Goal: Book appointment/travel/reservation

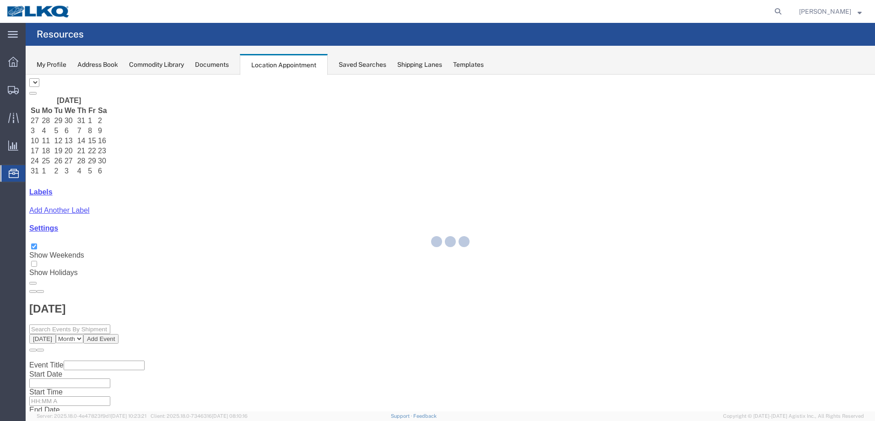
select select "28018"
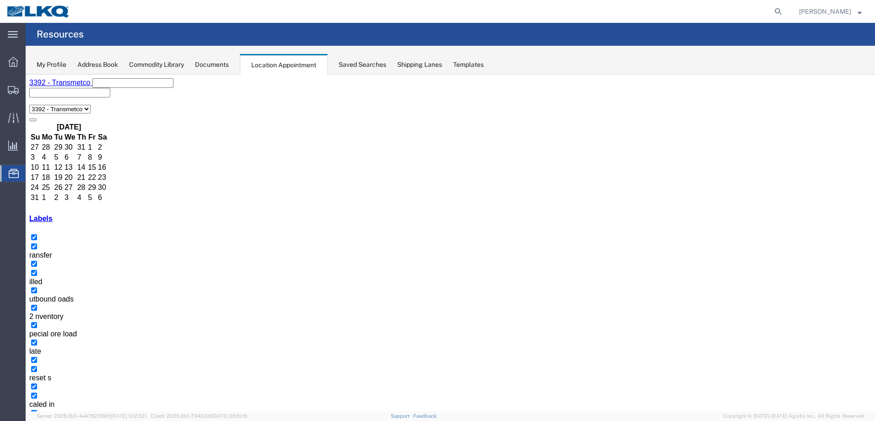
select select "1"
select select
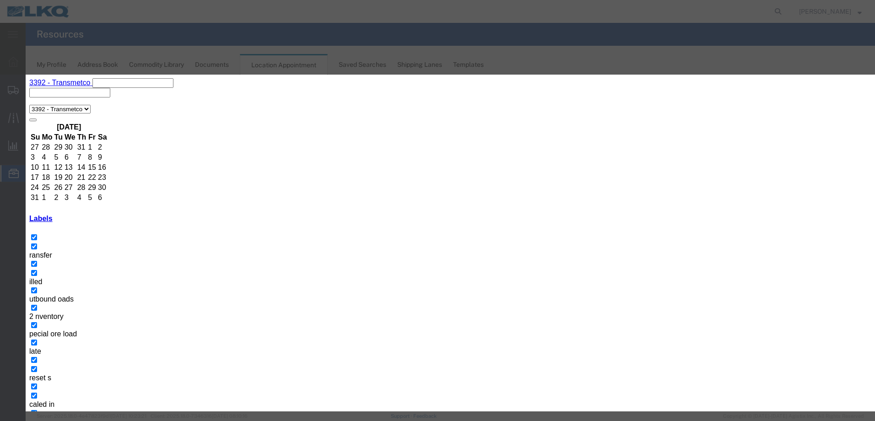
type input "T31416- [PERSON_NAME]- Skidded"
type input "9:00 AM"
type input "th"
select select "23"
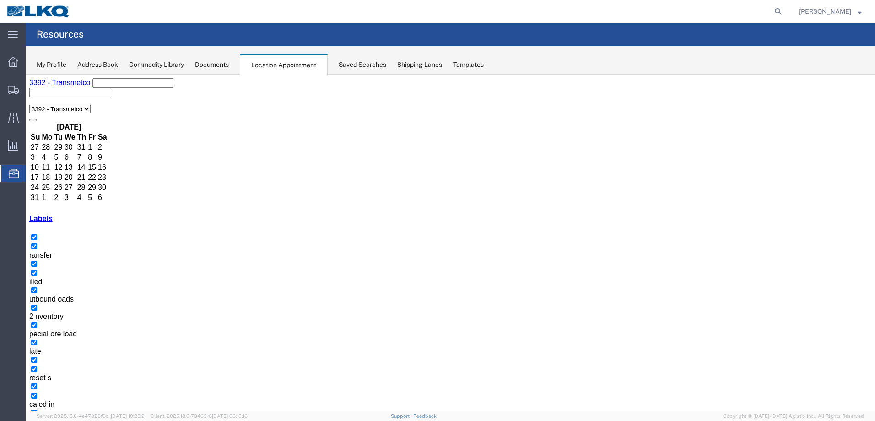
select select "1"
select select
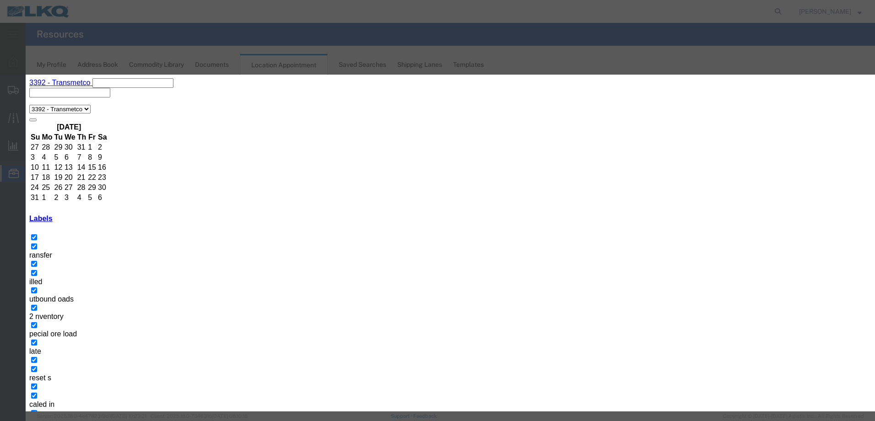
paste input "T31416- [PERSON_NAME]- Skidded"
type input "T31416- [PERSON_NAME]- Skidded"
drag, startPoint x: 474, startPoint y: 171, endPoint x: 479, endPoint y: 170, distance: 6.0
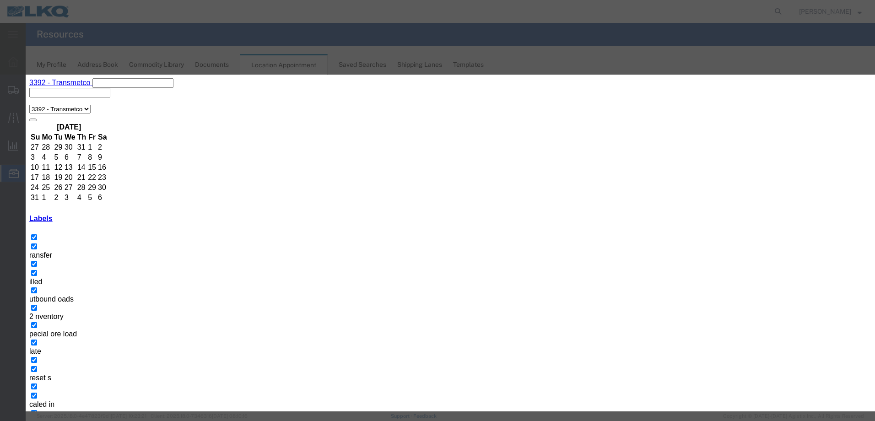
type input "9:00 AM"
type input "th"
select select "23"
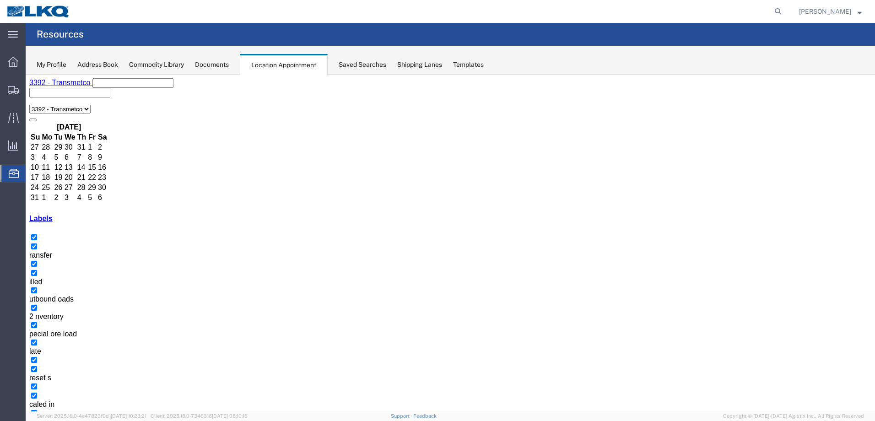
select select "1"
select select
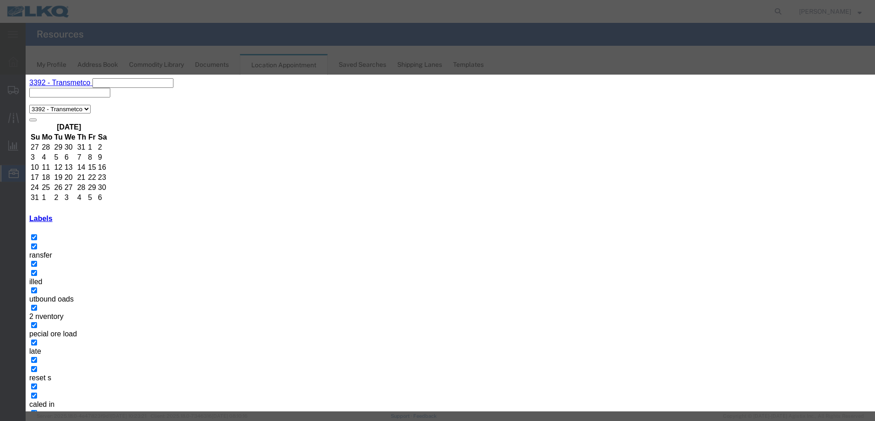
paste input "T31416- [PERSON_NAME]- Skidded"
type input "T31416- [PERSON_NAME]- Skidded"
type input "9:00 AM"
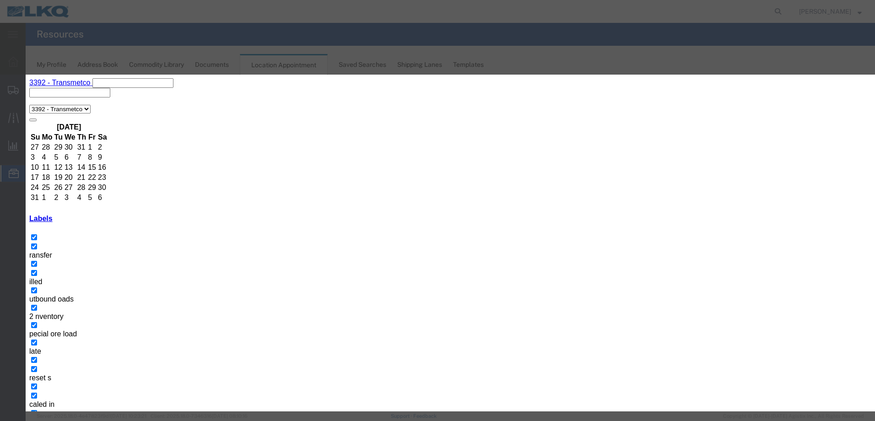
type input "th"
select select "23"
